Goal: Task Accomplishment & Management: Manage account settings

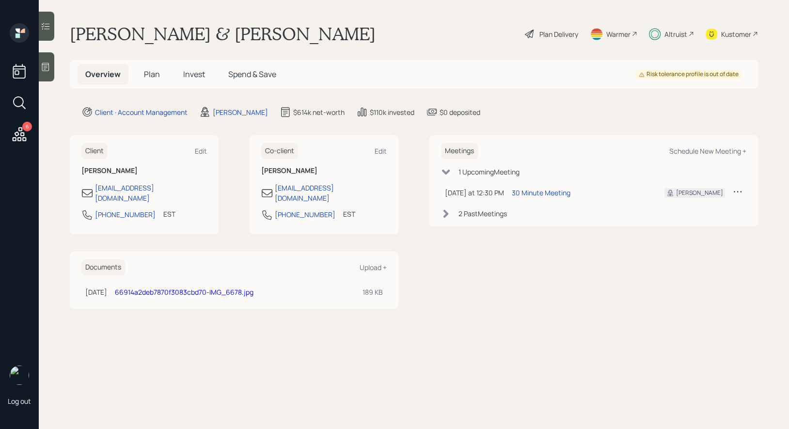
click at [619, 32] on div "Warmer" at bounding box center [618, 34] width 24 height 10
click at [154, 74] on span "Plan" at bounding box center [152, 74] width 16 height 11
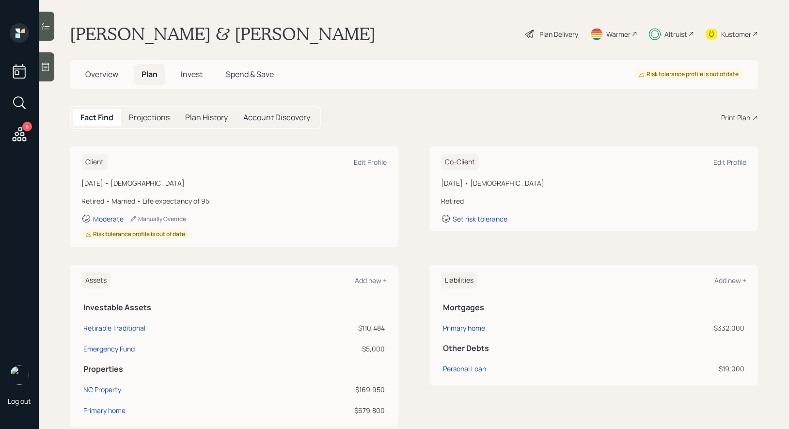
click at [187, 77] on span "Invest" at bounding box center [192, 74] width 22 height 11
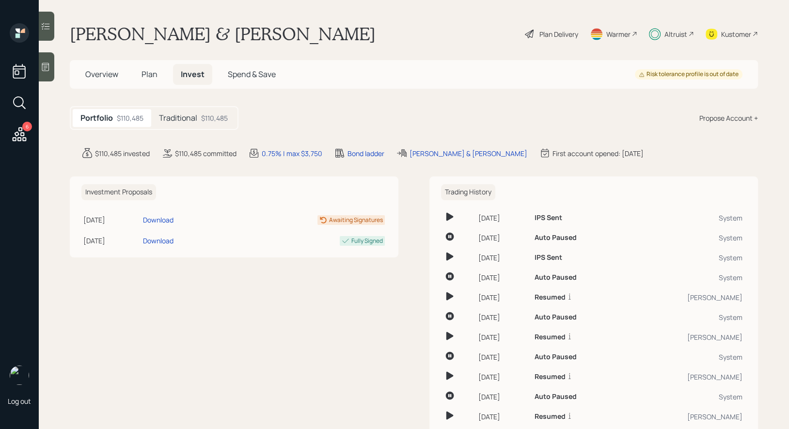
click at [189, 119] on h5 "Traditional" at bounding box center [178, 117] width 38 height 9
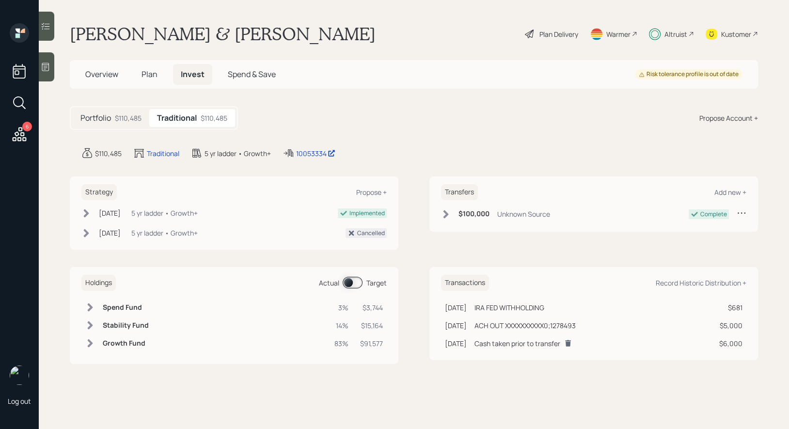
click at [152, 75] on span "Plan" at bounding box center [149, 74] width 16 height 11
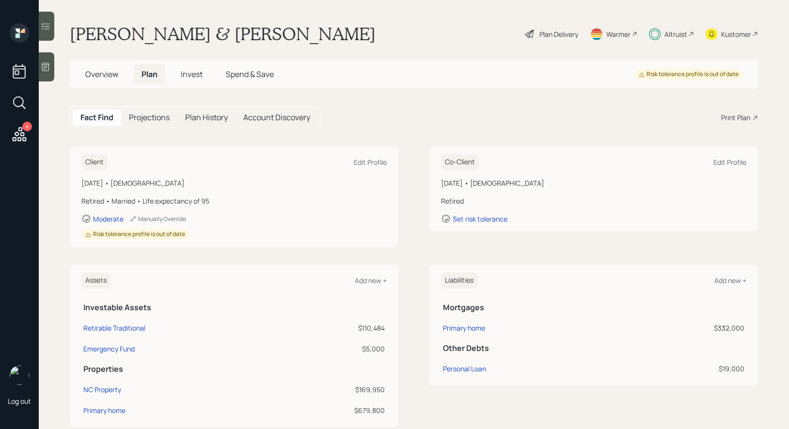
click at [551, 34] on div "Plan Delivery" at bounding box center [558, 34] width 39 height 10
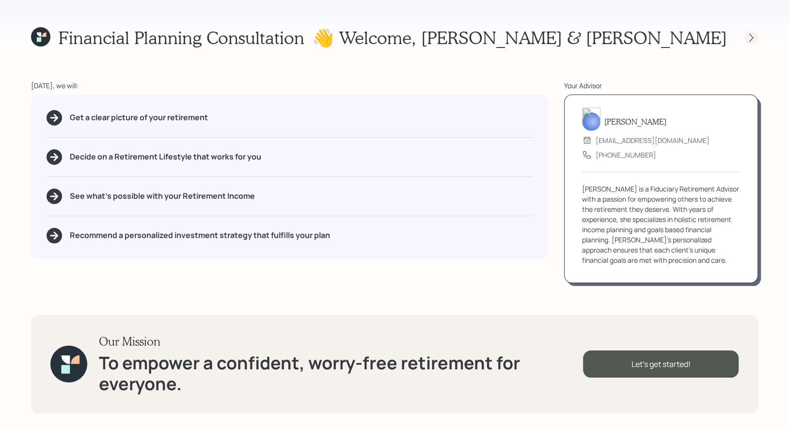
click at [747, 38] on icon at bounding box center [751, 38] width 10 height 10
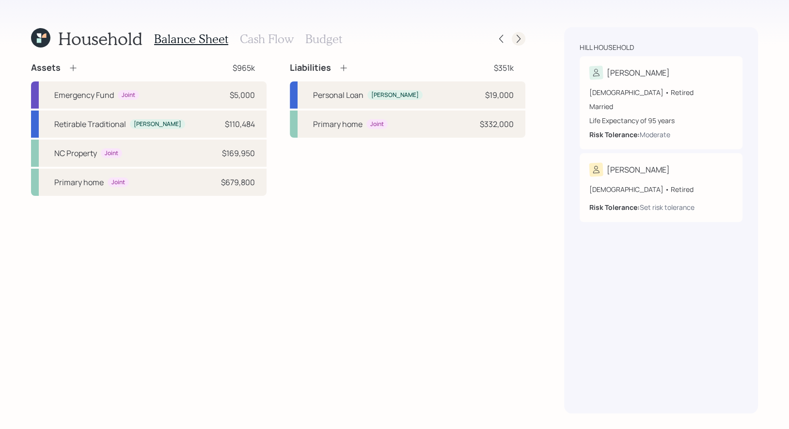
click at [519, 40] on icon at bounding box center [519, 39] width 10 height 10
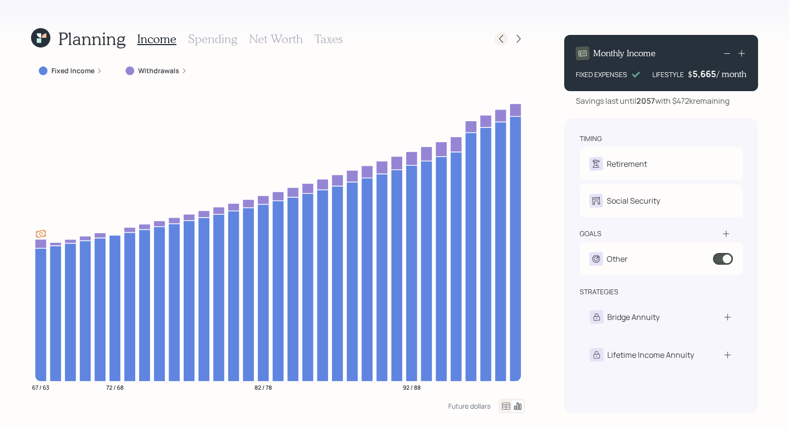
click at [503, 40] on icon at bounding box center [501, 39] width 10 height 10
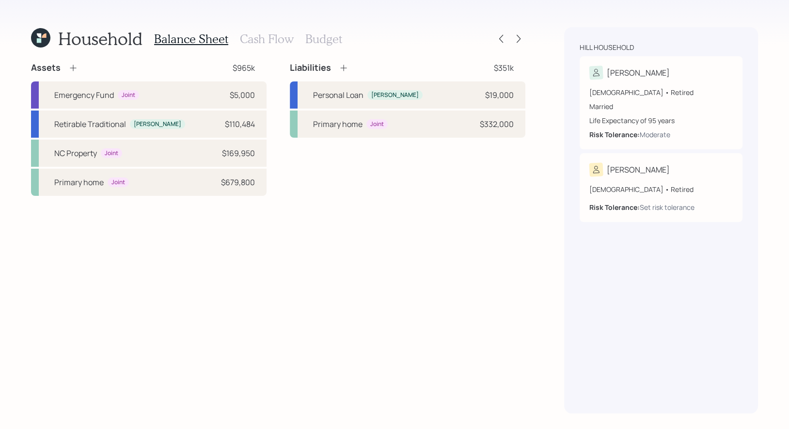
click at [38, 37] on icon at bounding box center [40, 37] width 19 height 19
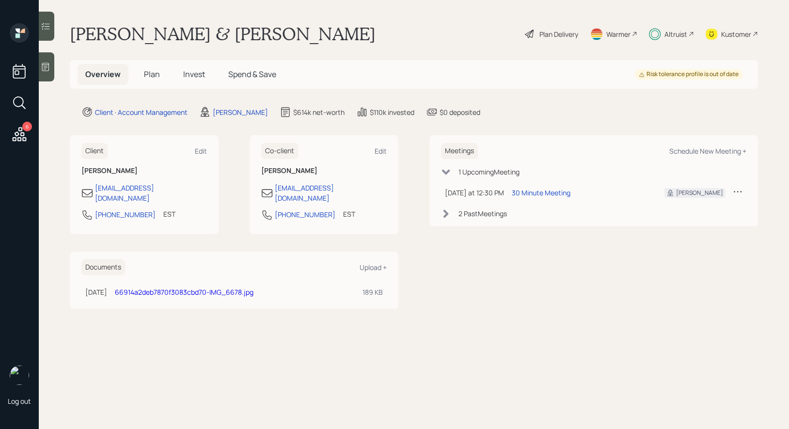
click at [190, 72] on span "Invest" at bounding box center [194, 74] width 22 height 11
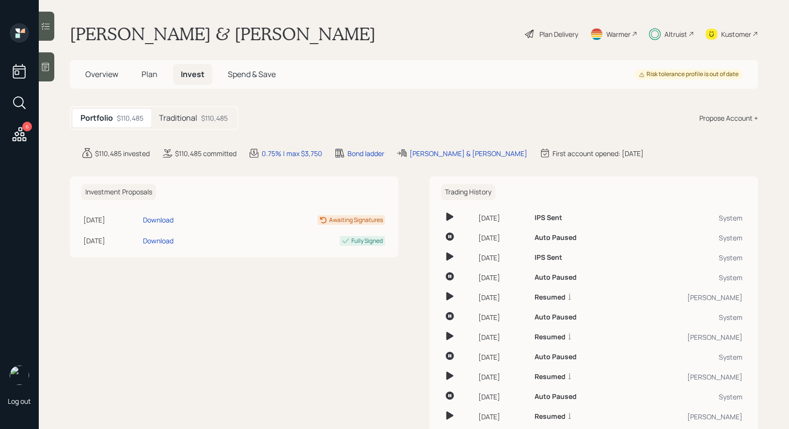
click at [197, 114] on h5 "Traditional" at bounding box center [178, 117] width 38 height 9
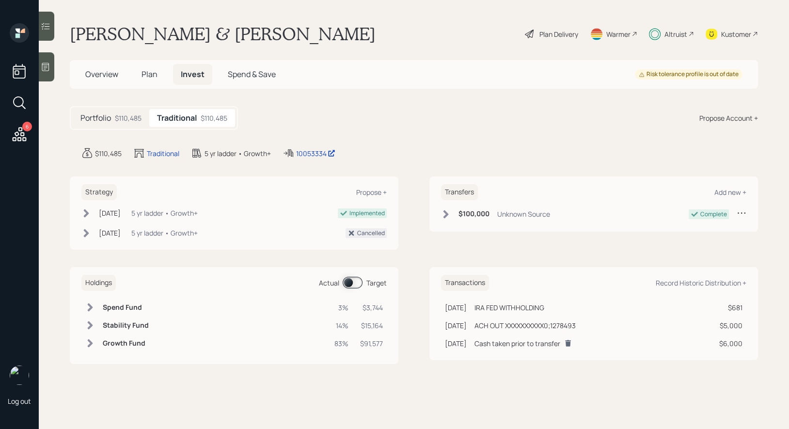
click at [147, 74] on span "Plan" at bounding box center [149, 74] width 16 height 11
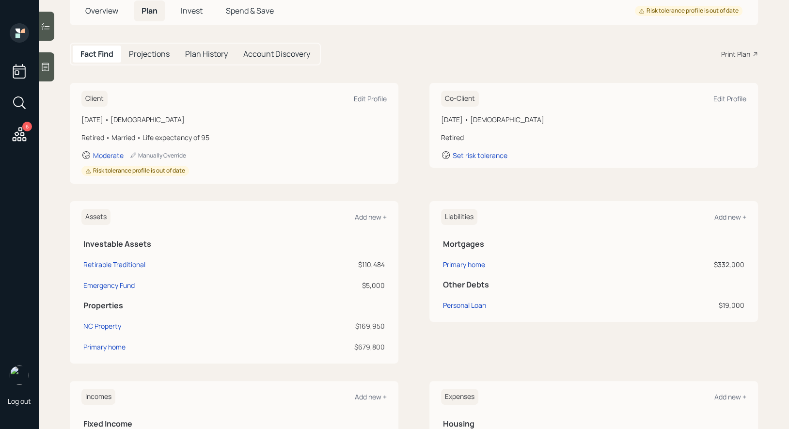
scroll to position [75, 0]
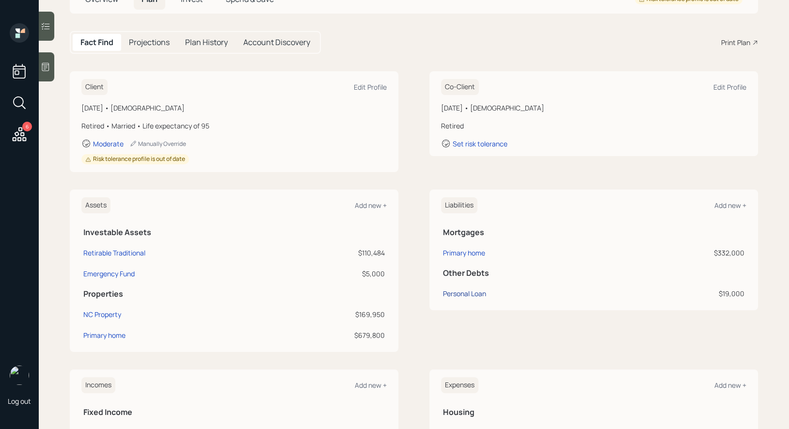
click at [473, 295] on div "Personal Loan" at bounding box center [464, 293] width 43 height 10
select select "other"
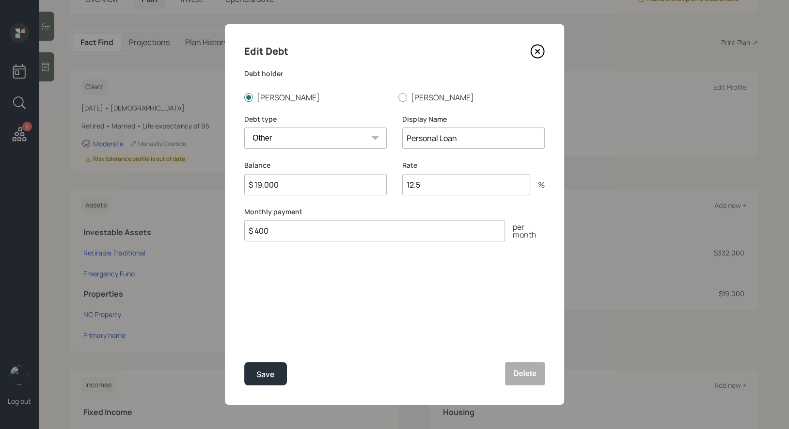
click at [494, 145] on input "Personal Loan" at bounding box center [473, 137] width 142 height 21
type input "Personal Loan (12.5%)"
click at [270, 374] on div "Save" at bounding box center [265, 374] width 18 height 13
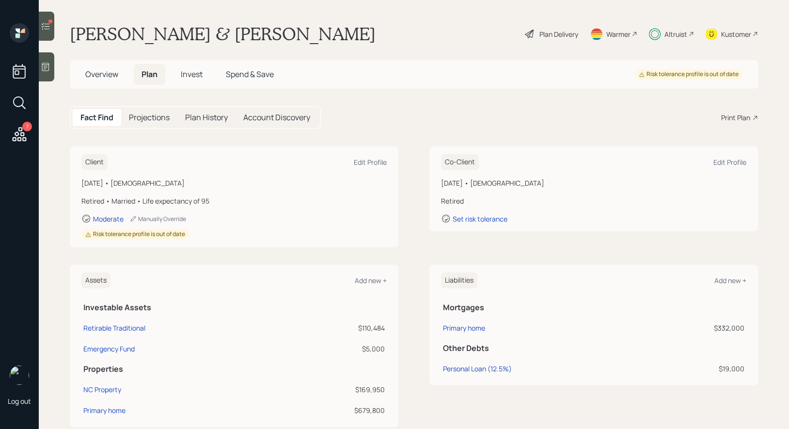
click at [44, 30] on icon at bounding box center [46, 26] width 10 height 10
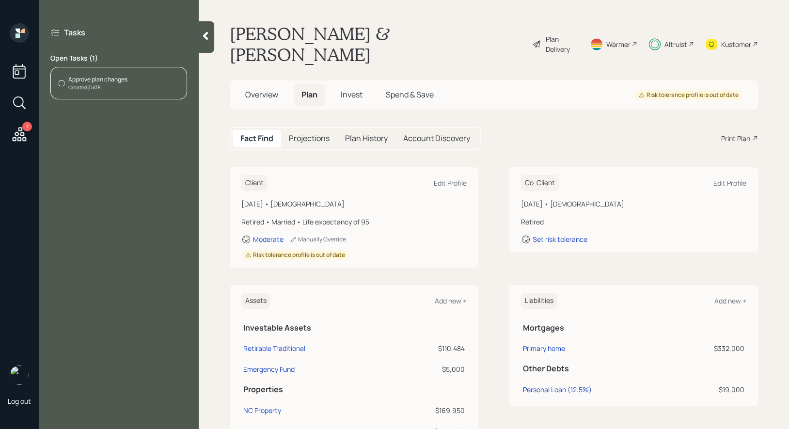
click at [353, 89] on span "Invest" at bounding box center [352, 94] width 22 height 11
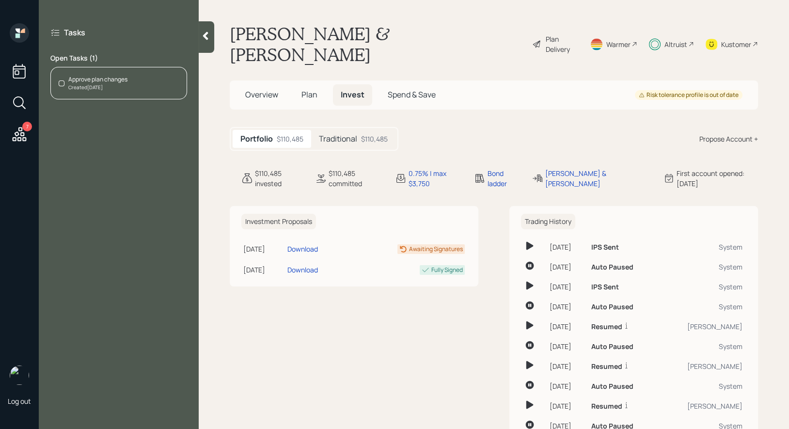
click at [360, 130] on div "Traditional $110,485" at bounding box center [353, 139] width 84 height 18
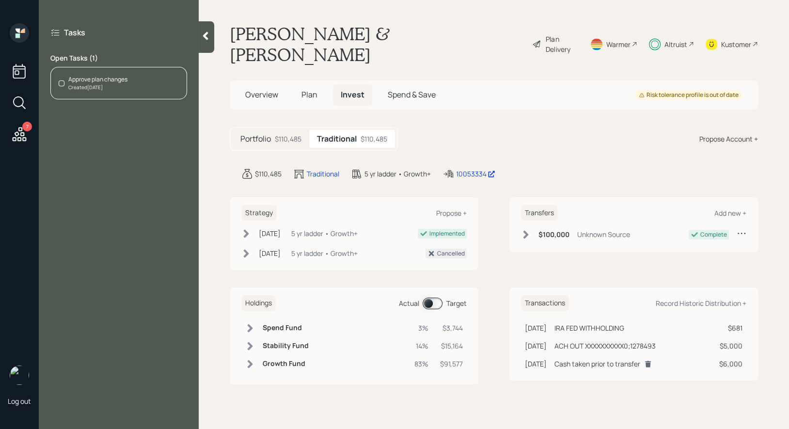
click at [429, 298] on span at bounding box center [433, 304] width 20 height 12
click at [435, 298] on span at bounding box center [433, 304] width 20 height 12
click at [427, 298] on span at bounding box center [433, 304] width 20 height 12
click at [434, 298] on span at bounding box center [433, 304] width 20 height 12
click at [130, 84] on div "Approve plan changes Created Today" at bounding box center [118, 83] width 137 height 32
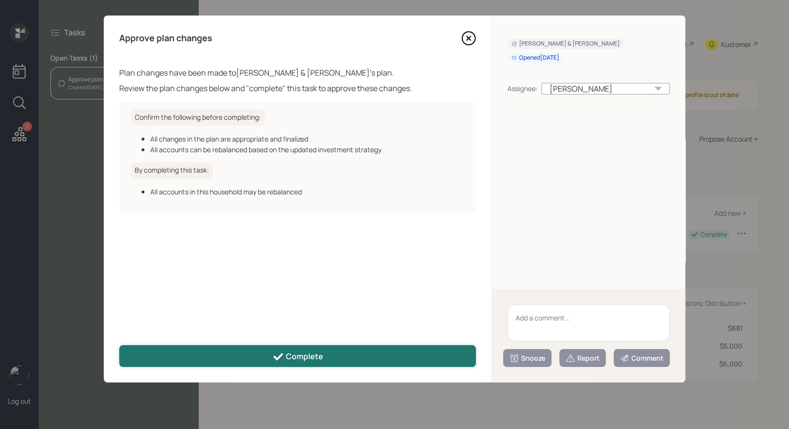
click at [308, 353] on div "Complete" at bounding box center [297, 357] width 51 height 12
